Goal: Information Seeking & Learning: Learn about a topic

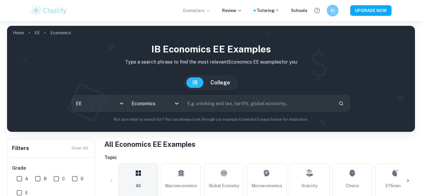
click at [202, 11] on p "Exemplars" at bounding box center [196, 10] width 27 height 6
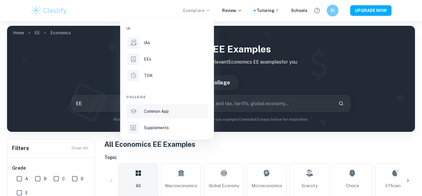
click at [161, 111] on p "Common App" at bounding box center [156, 111] width 25 height 6
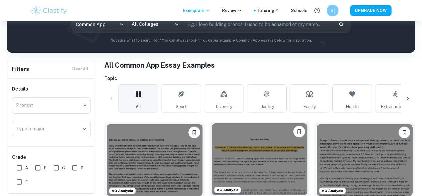
scroll to position [78, 0]
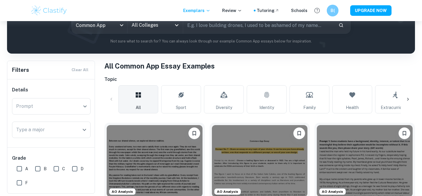
click at [410, 98] on icon at bounding box center [408, 99] width 6 height 6
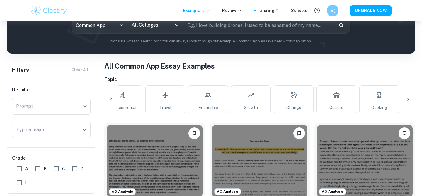
scroll to position [0, 275]
click at [113, 98] on icon at bounding box center [111, 99] width 6 height 6
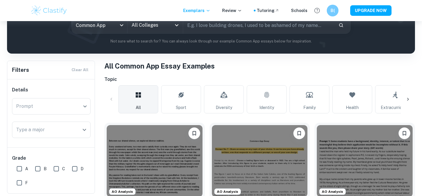
click at [409, 97] on icon at bounding box center [408, 99] width 6 height 6
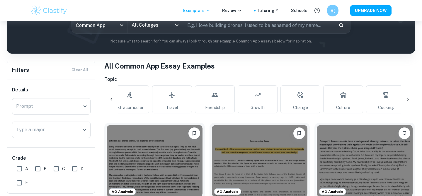
scroll to position [0, 275]
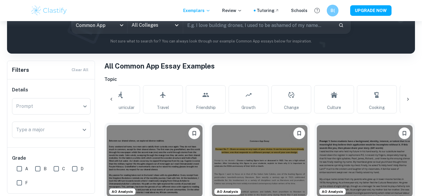
click at [409, 97] on icon at bounding box center [408, 99] width 6 height 6
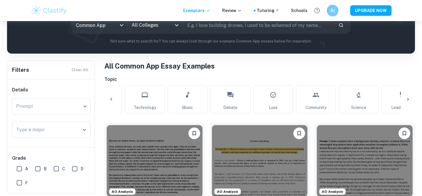
click at [409, 104] on div at bounding box center [408, 99] width 14 height 14
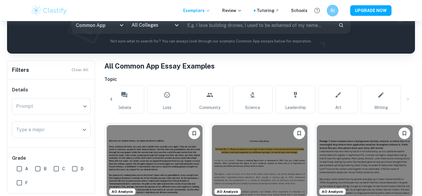
scroll to position [0, 655]
click at [108, 98] on icon at bounding box center [111, 99] width 6 height 6
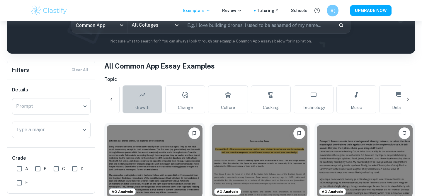
click at [148, 100] on link "Growth" at bounding box center [142, 99] width 40 height 28
type input "Growth"
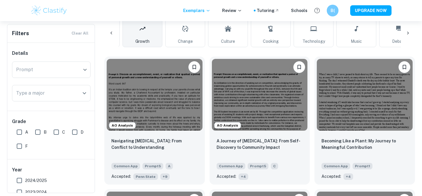
scroll to position [144, 0]
click at [167, 106] on img at bounding box center [155, 94] width 96 height 72
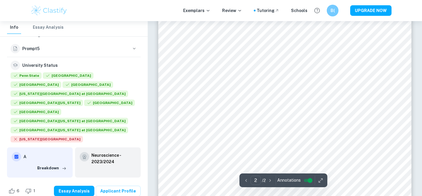
scroll to position [383, 0]
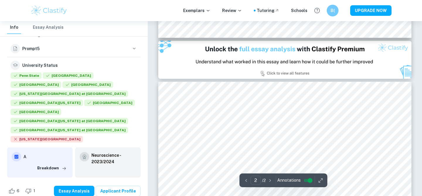
type input "1"
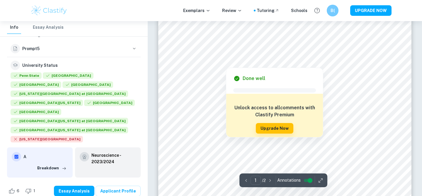
scroll to position [0, 0]
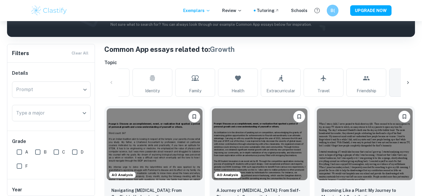
scroll to position [99, 0]
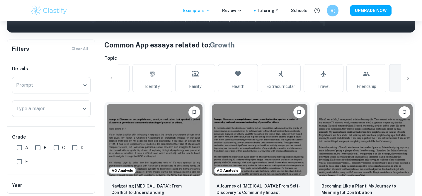
click at [110, 76] on div "All Sport Diversity Identity Family Health Extracurricular Travel Friendship Gr…" at bounding box center [259, 78] width 310 height 28
click at [408, 76] on icon at bounding box center [408, 78] width 6 height 6
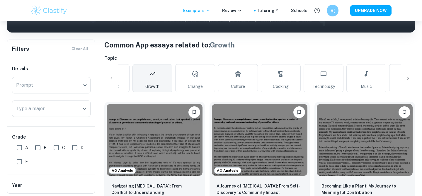
scroll to position [0, 389]
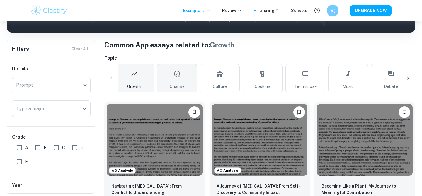
click at [172, 81] on link "Change" at bounding box center [177, 78] width 40 height 28
type input "Change"
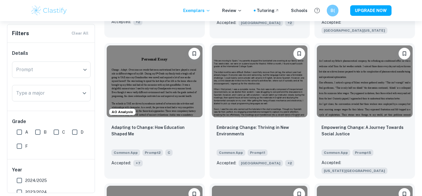
scroll to position [297, 0]
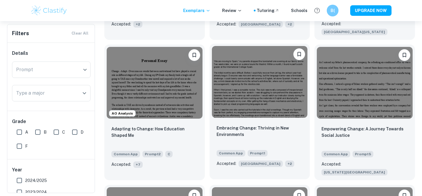
click at [269, 90] on img at bounding box center [260, 82] width 96 height 72
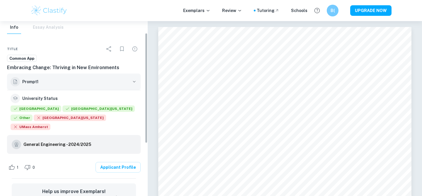
scroll to position [17, 0]
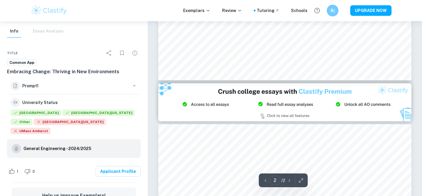
type input "1"
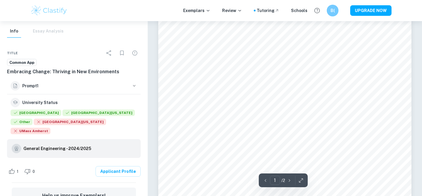
scroll to position [136, 0]
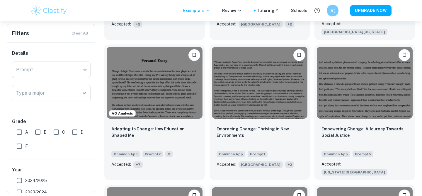
scroll to position [0, 157]
